Goal: Information Seeking & Learning: Learn about a topic

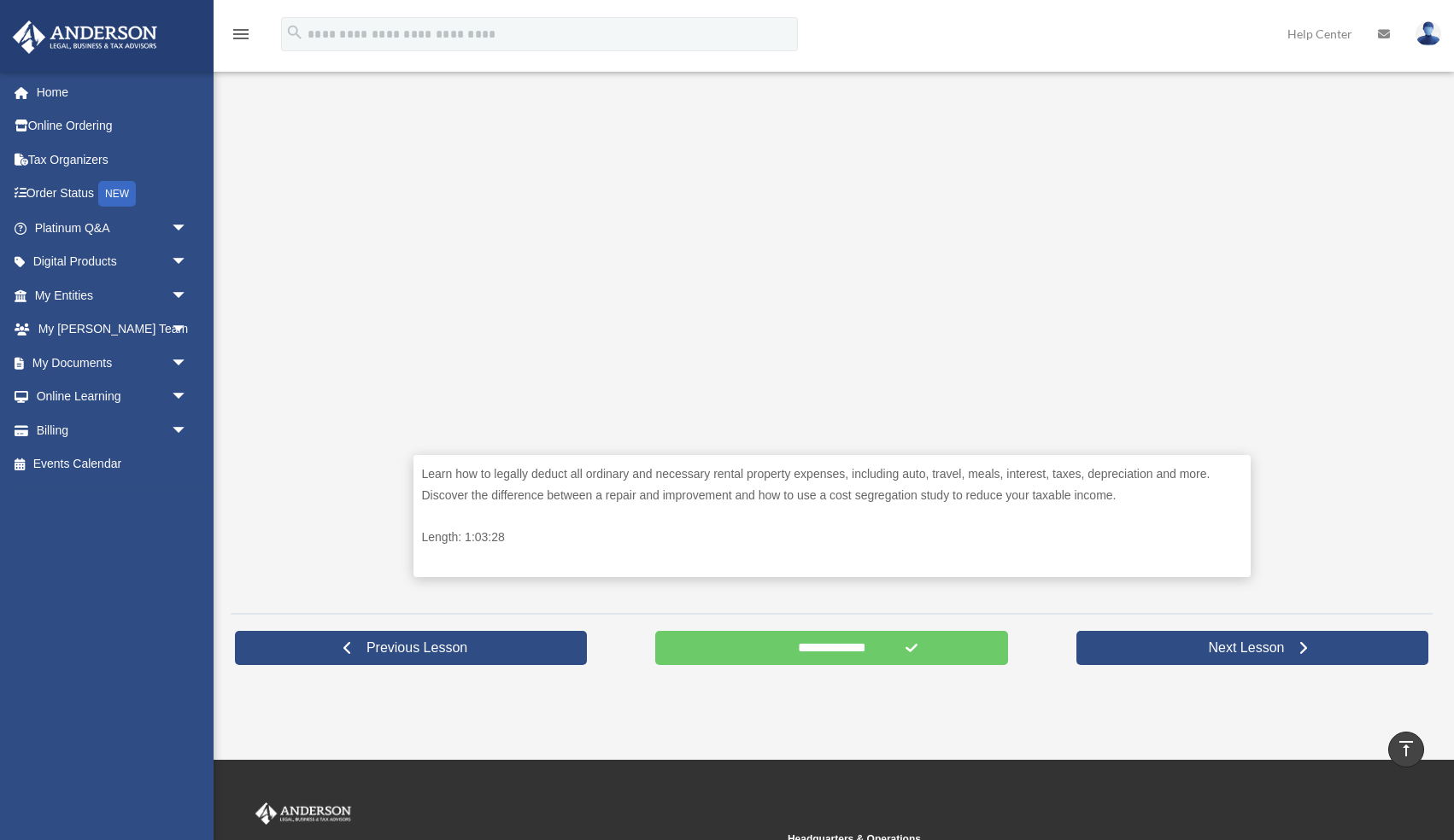
scroll to position [517, 0]
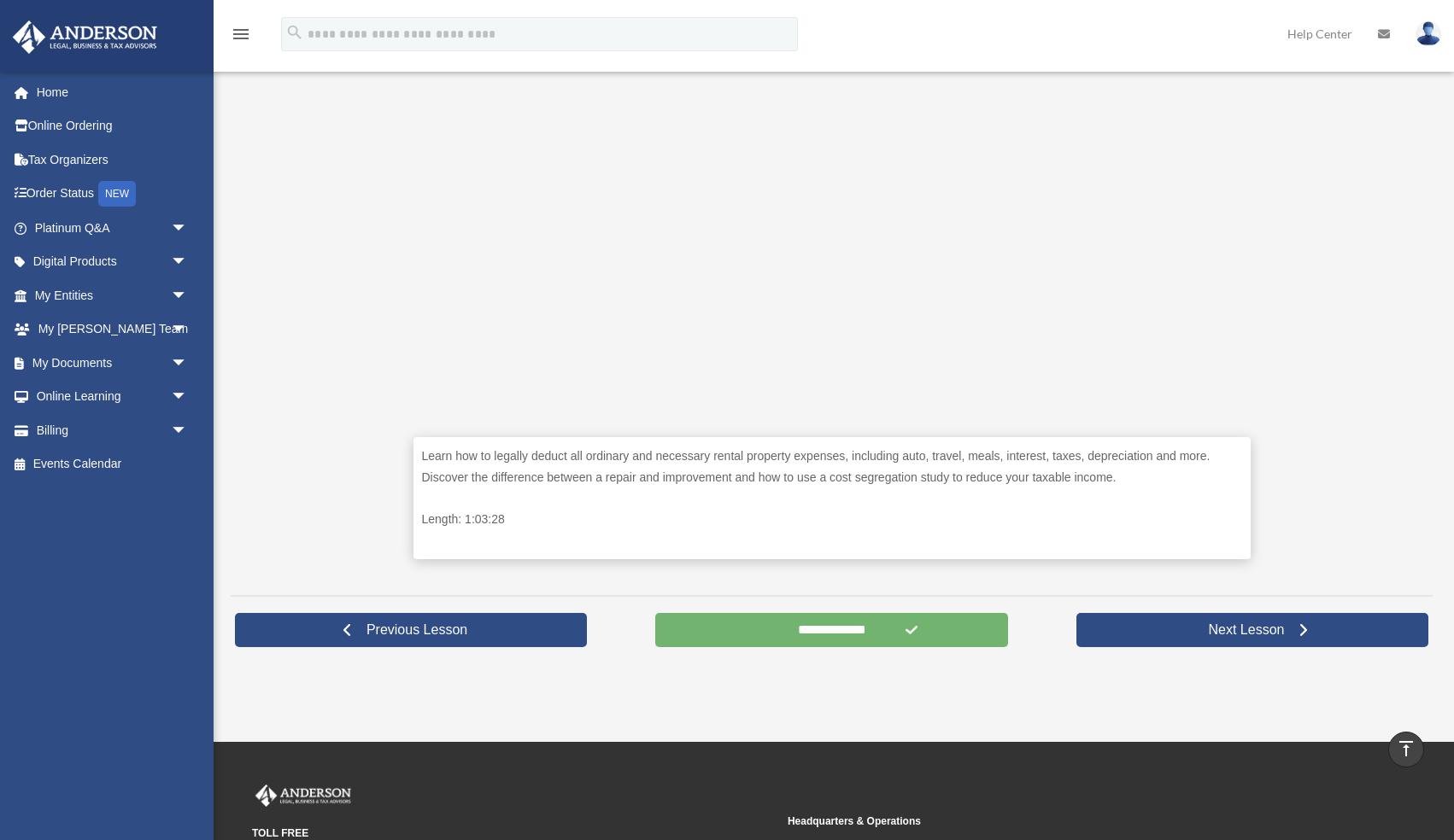
click at [877, 626] on input "**********" at bounding box center [830, 630] width 352 height 34
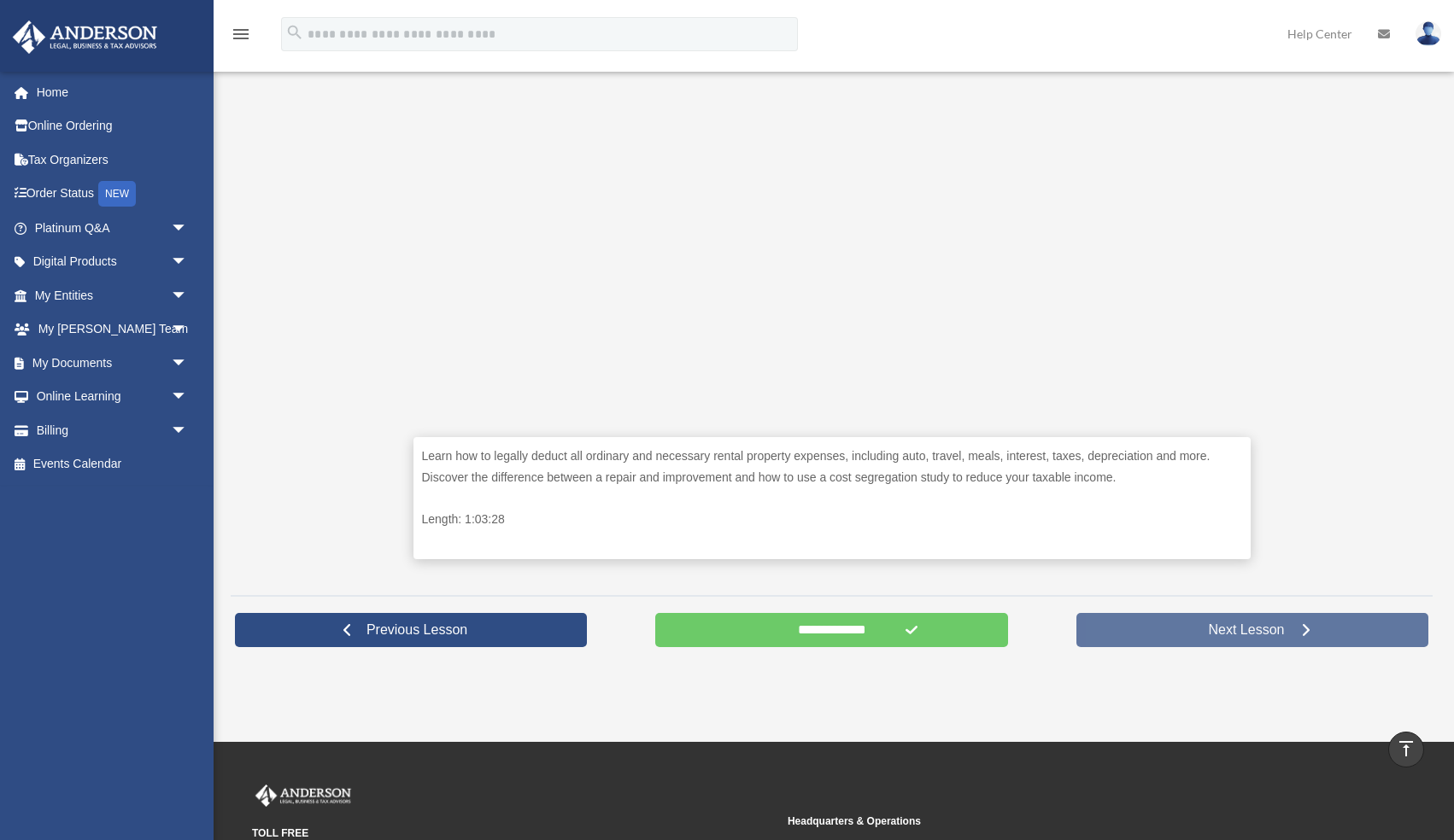
click at [1191, 624] on link "Next Lesson" at bounding box center [1252, 630] width 352 height 34
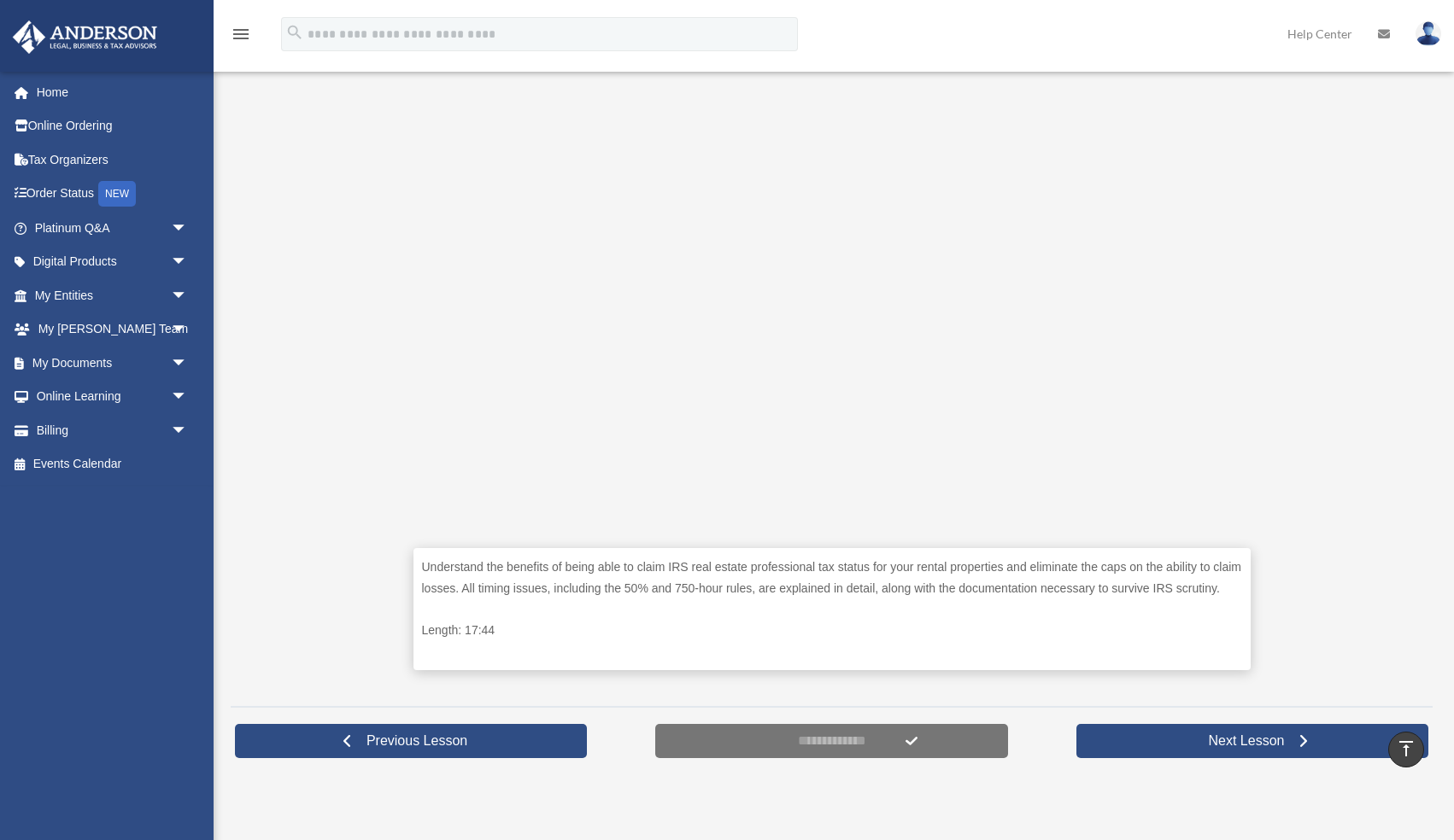
scroll to position [391, 0]
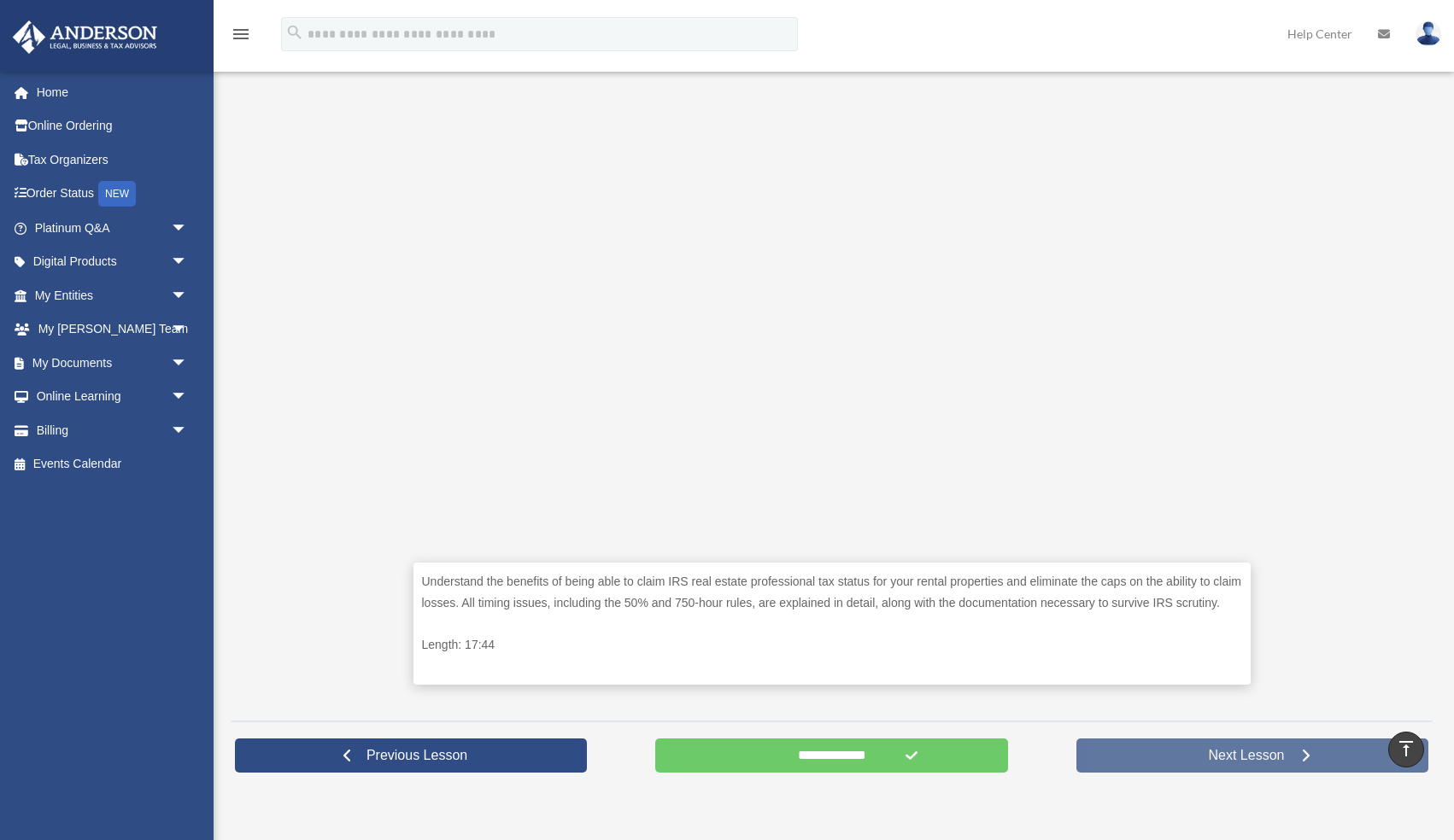
click at [1246, 766] on link "Next Lesson" at bounding box center [1252, 756] width 352 height 34
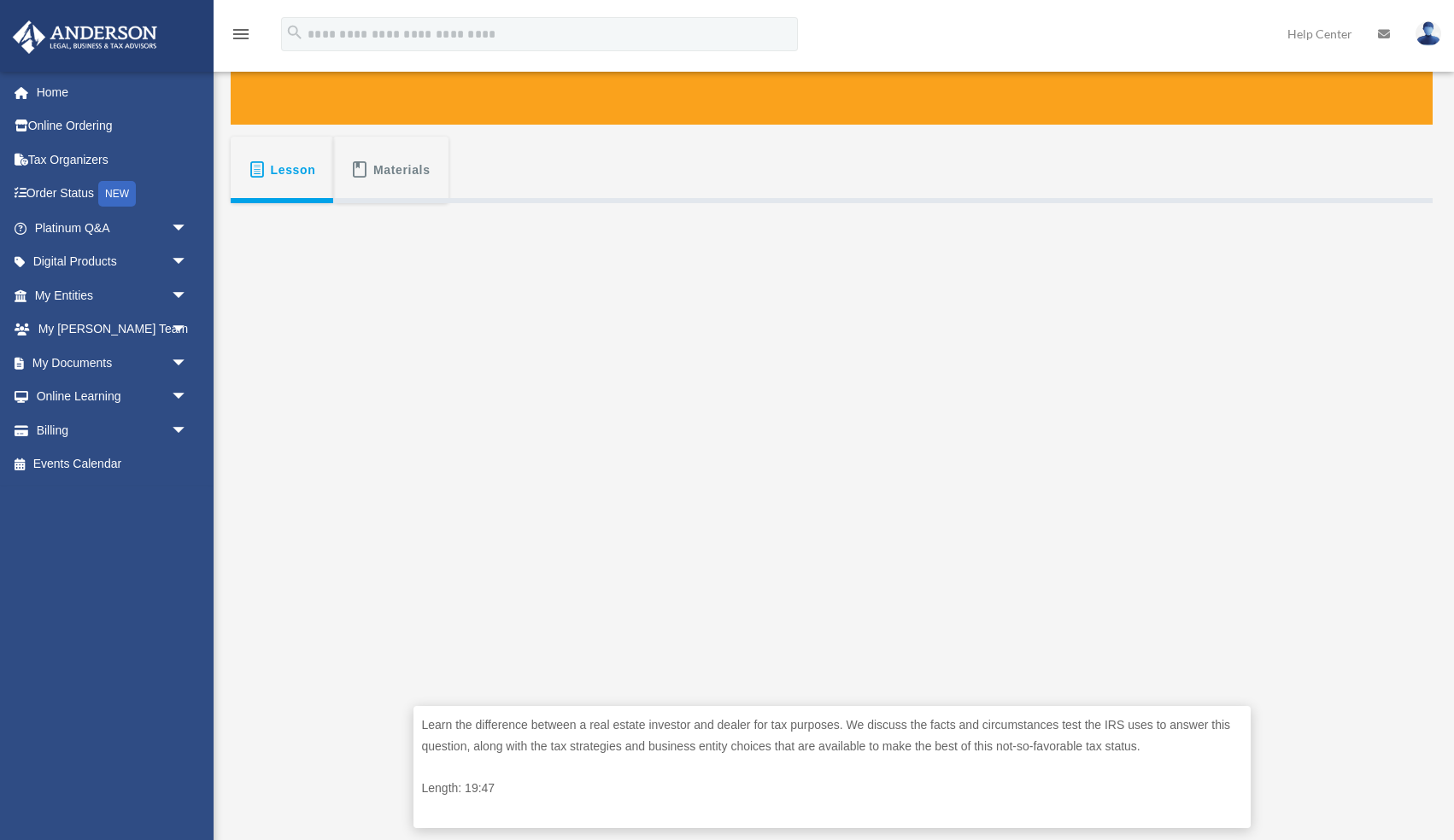
scroll to position [249, 0]
